Goal: Task Accomplishment & Management: Use online tool/utility

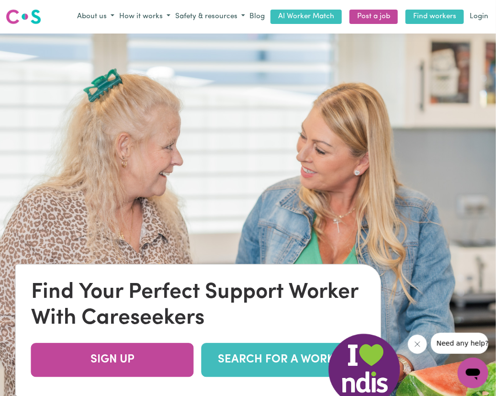
click at [389, 14] on link "Find workers" at bounding box center [435, 17] width 58 height 15
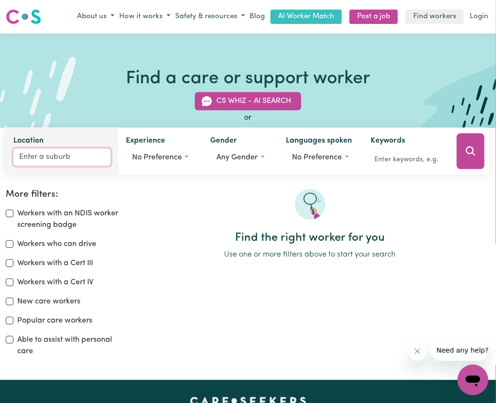
click at [50, 158] on input "Location" at bounding box center [61, 157] width 97 height 17
type input "old rey"
type input "old reyNELLA, [GEOGRAPHIC_DATA], 5161"
type input "old reyn"
type input "old reynELLA, [GEOGRAPHIC_DATA], 5161"
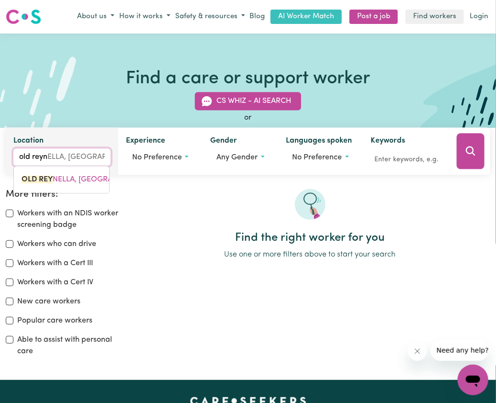
type input "old reyne"
type input "old reyneLLA, [GEOGRAPHIC_DATA], 5161"
type input "old [PERSON_NAME]"
type input "old reynelLA, [GEOGRAPHIC_DATA], 5161"
type input "old [PERSON_NAME]"
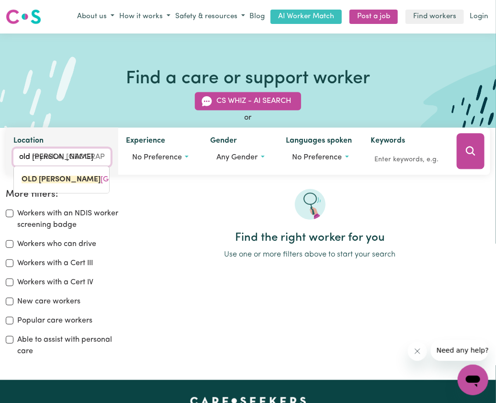
type input "old [PERSON_NAME], [GEOGRAPHIC_DATA], 5161"
type input "old [PERSON_NAME]"
type input "old reynella, [GEOGRAPHIC_DATA], 5161"
click at [57, 176] on mark "OLD [PERSON_NAME]" at bounding box center [61, 180] width 79 height 8
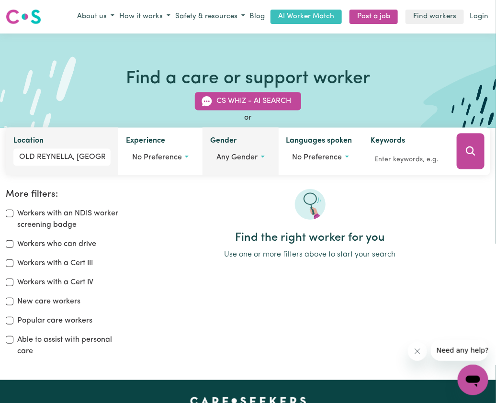
click at [248, 161] on span "Any gender" at bounding box center [237, 158] width 41 height 8
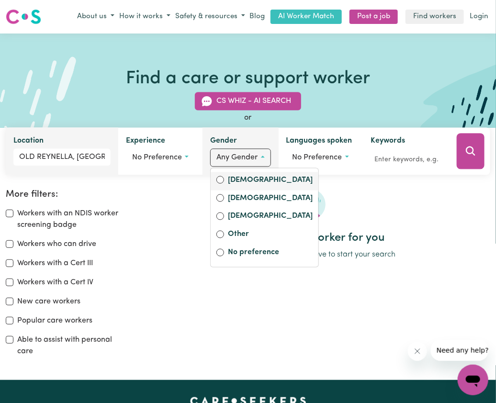
click at [244, 180] on label "[DEMOGRAPHIC_DATA]" at bounding box center [270, 180] width 85 height 13
click at [224, 180] on input "[DEMOGRAPHIC_DATA]" at bounding box center [221, 180] width 8 height 8
radio input "true"
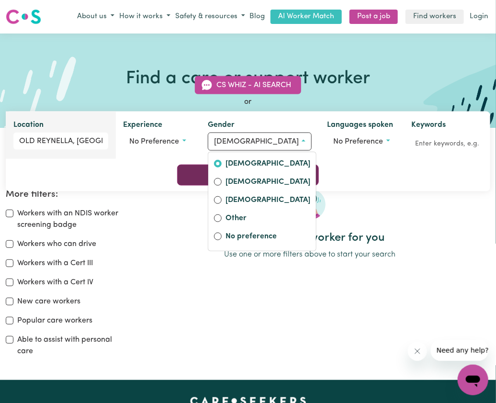
click at [254, 169] on icon "Search" at bounding box center [248, 175] width 12 height 12
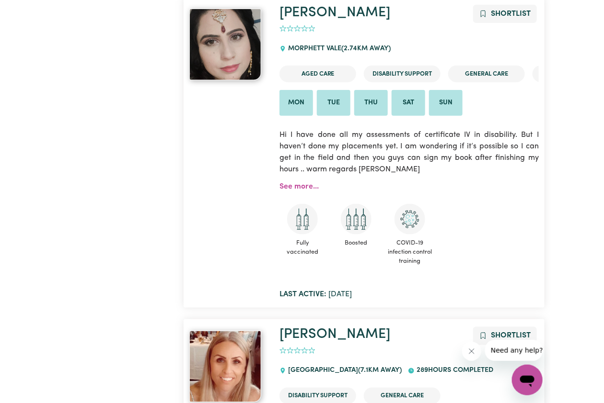
scroll to position [62, 0]
